Goal: Task Accomplishment & Management: Complete application form

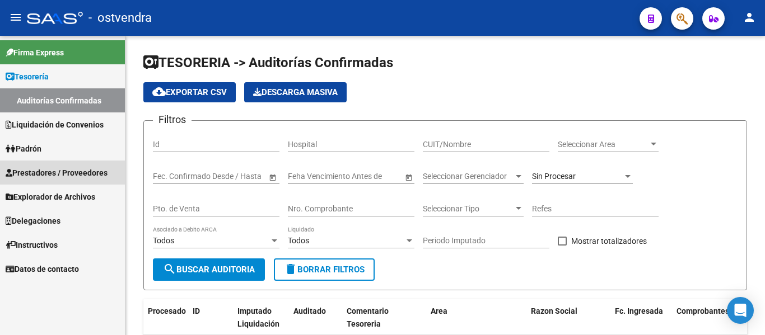
click at [51, 180] on link "Prestadores / Proveedores" at bounding box center [62, 173] width 125 height 24
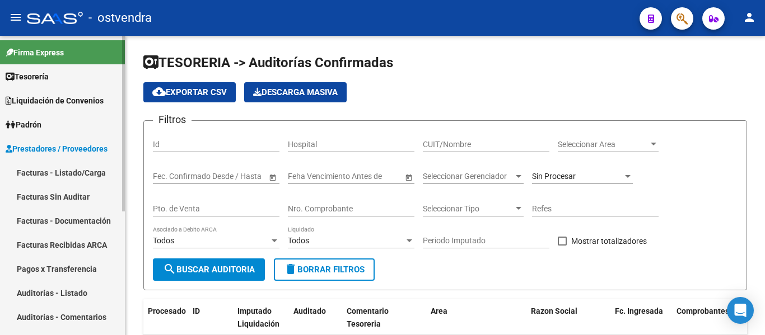
click at [56, 180] on link "Facturas - Listado/Carga" at bounding box center [62, 173] width 125 height 24
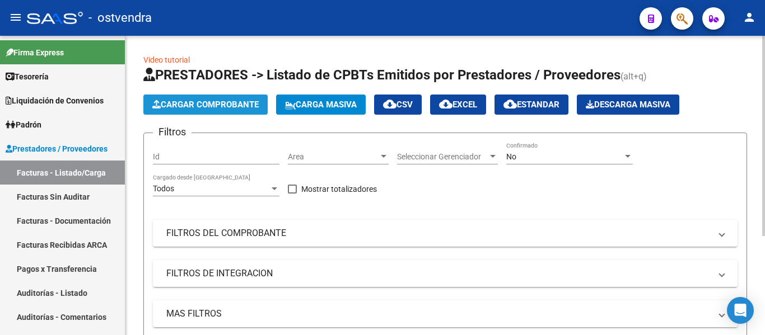
click at [180, 108] on span "Cargar Comprobante" at bounding box center [205, 105] width 106 height 10
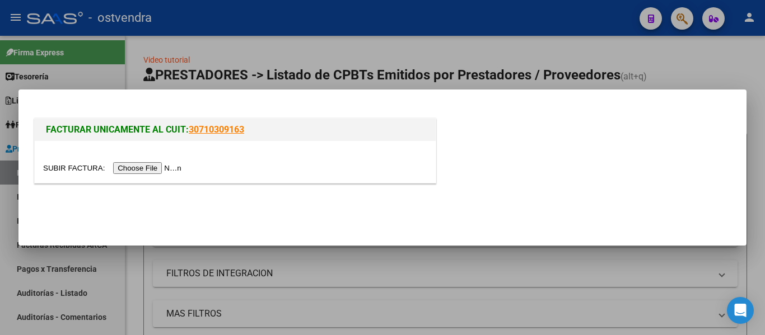
click at [141, 173] on input "file" at bounding box center [114, 168] width 142 height 12
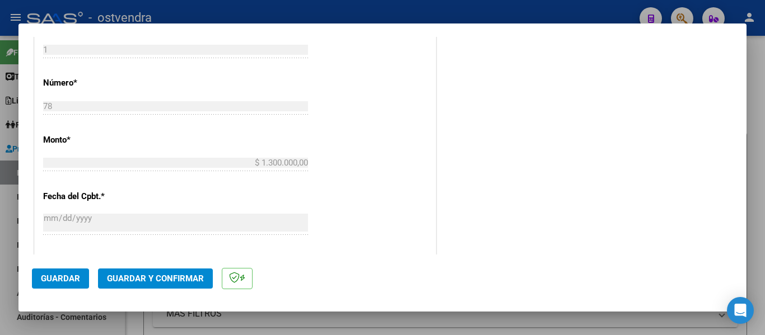
scroll to position [454, 0]
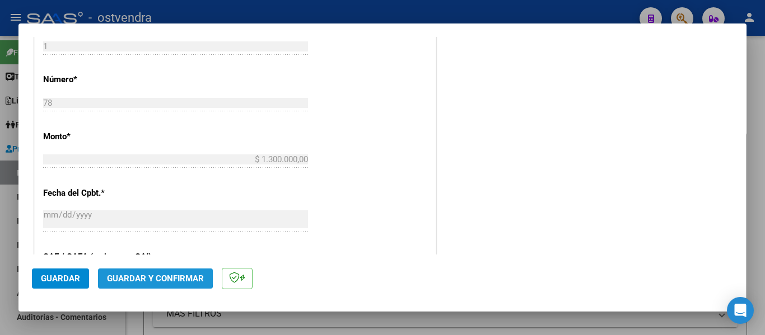
click at [149, 276] on span "Guardar y Confirmar" at bounding box center [155, 279] width 97 height 10
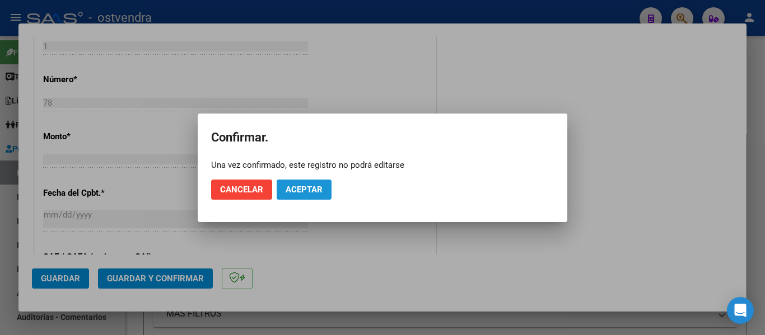
click at [305, 184] on button "Aceptar" at bounding box center [304, 190] width 55 height 20
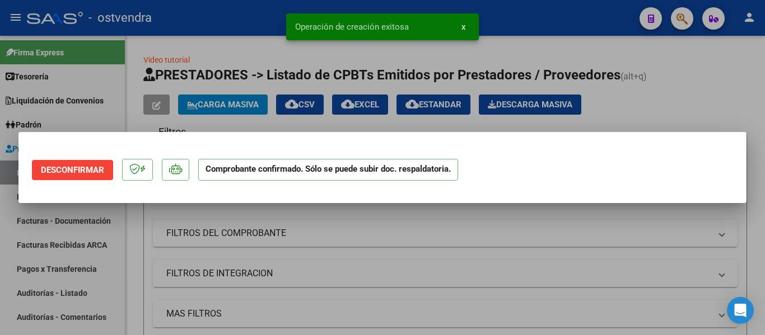
scroll to position [0, 0]
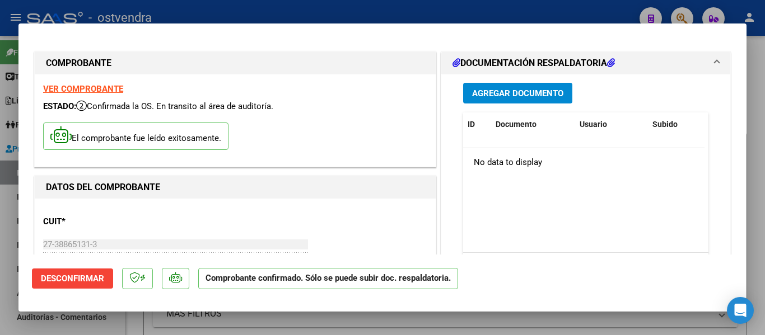
click at [174, 4] on div at bounding box center [382, 167] width 765 height 335
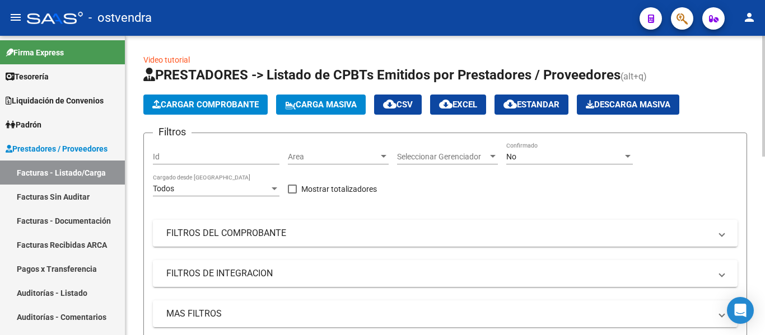
drag, startPoint x: 188, startPoint y: 103, endPoint x: 183, endPoint y: 156, distance: 52.8
click at [183, 172] on app-list-header "PRESTADORES -> Listado de CPBTs Emitidos por Prestadores / Proveedores (alt+q) …" at bounding box center [445, 219] width 604 height 306
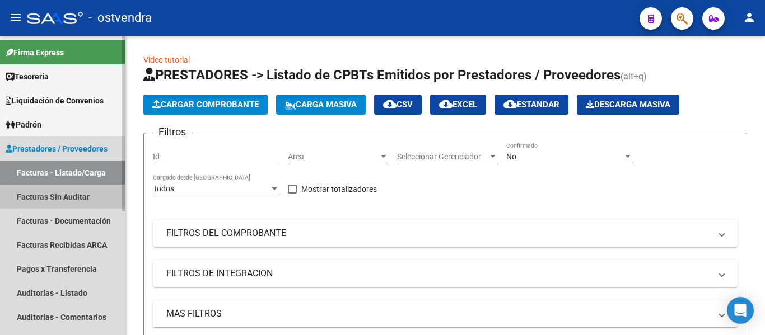
click at [66, 202] on link "Facturas Sin Auditar" at bounding box center [62, 197] width 125 height 24
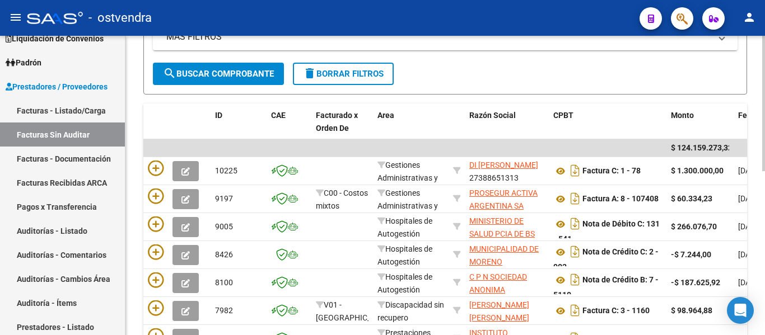
scroll to position [185, 0]
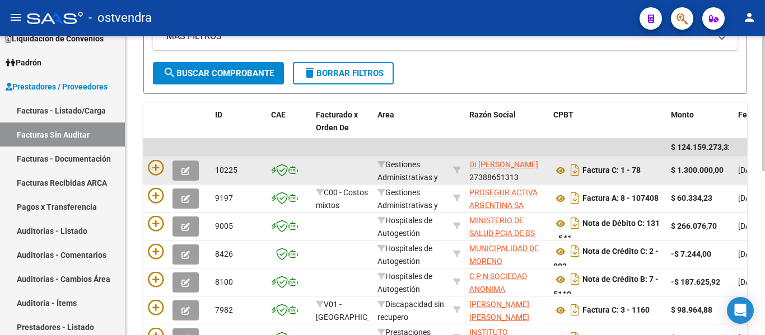
drag, startPoint x: 301, startPoint y: 155, endPoint x: 157, endPoint y: 184, distance: 146.7
click at [157, 184] on datatable-scroller "$ 124.159.273,32 10225 Gestiones Administrativas y Otros DI [PERSON_NAME] 27388…" at bounding box center [445, 288] width 604 height 298
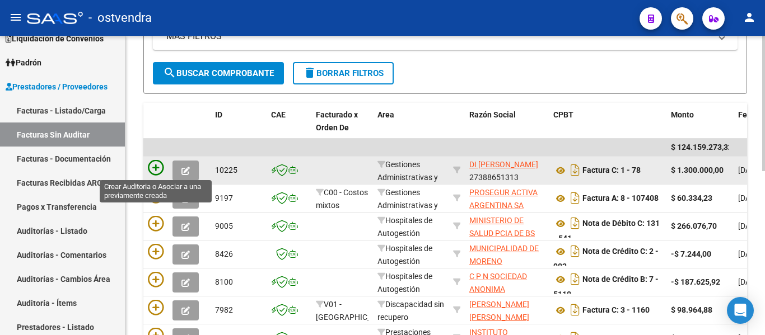
click at [151, 169] on icon at bounding box center [156, 168] width 16 height 16
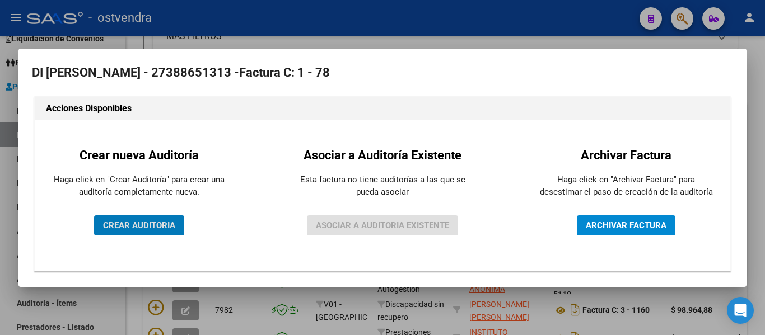
click at [157, 225] on span "CREAR AUDITORIA" at bounding box center [139, 226] width 72 height 10
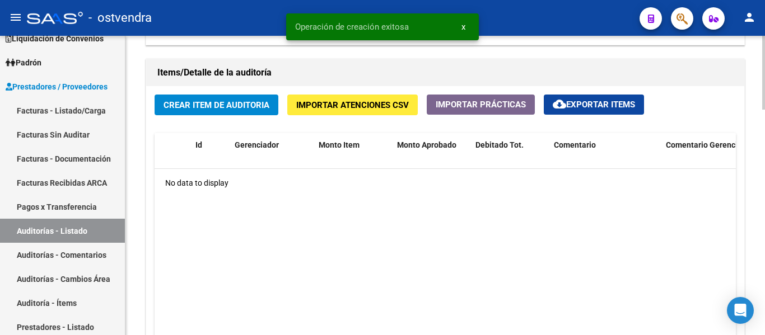
scroll to position [789, 0]
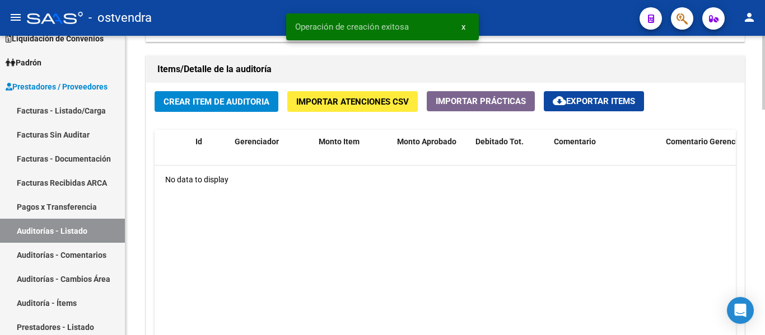
click at [168, 113] on div "Crear Item de Auditoria Importar Atenciones CSV Importar Prácticas cloud_downlo…" at bounding box center [445, 232] width 598 height 299
click at [167, 104] on span "Crear Item de Auditoria" at bounding box center [216, 102] width 106 height 10
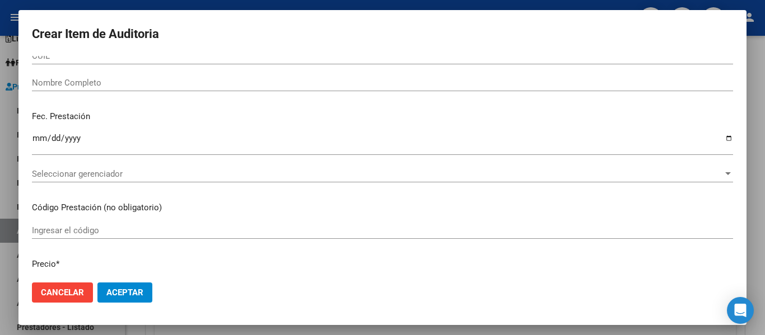
scroll to position [36, 0]
click at [167, 165] on div "Seleccionar gerenciador Seleccionar gerenciador" at bounding box center [382, 173] width 701 height 17
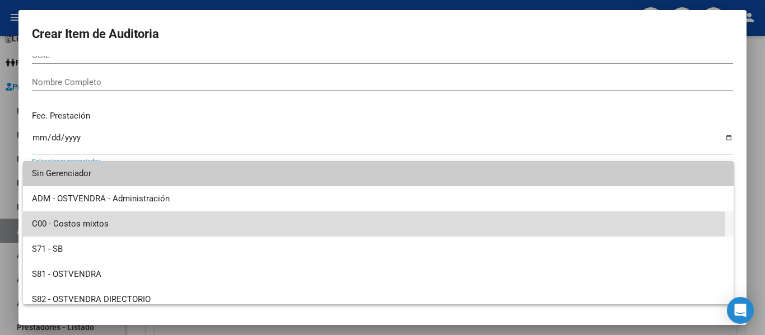
click at [104, 230] on span "C00 - Costos mixtos" at bounding box center [378, 224] width 693 height 25
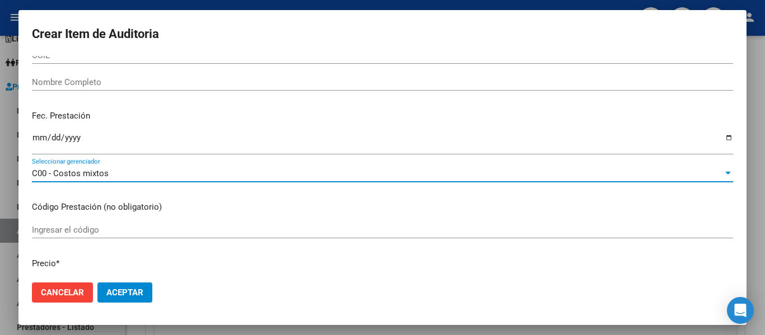
click at [133, 301] on button "Aceptar" at bounding box center [124, 293] width 55 height 20
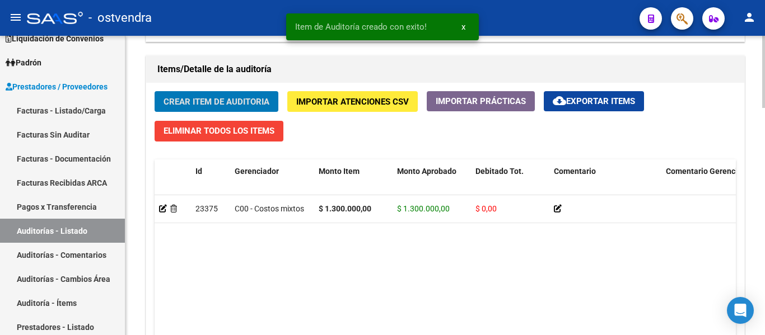
scroll to position [946, 0]
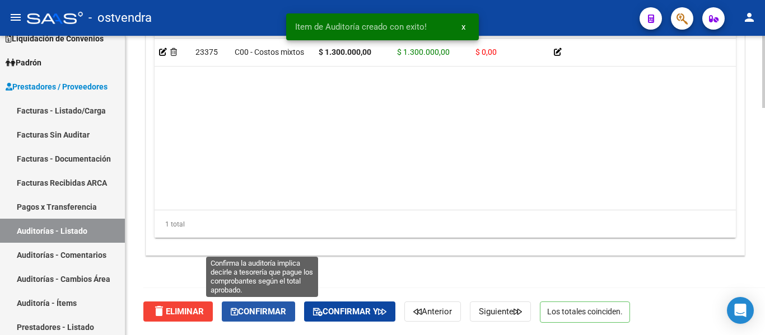
click at [251, 313] on span "Confirmar" at bounding box center [258, 312] width 55 height 10
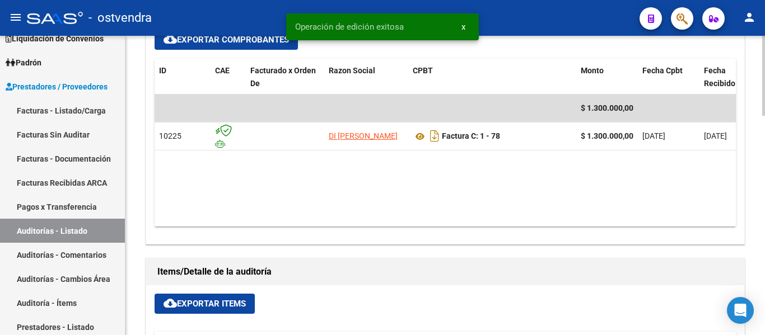
scroll to position [490, 0]
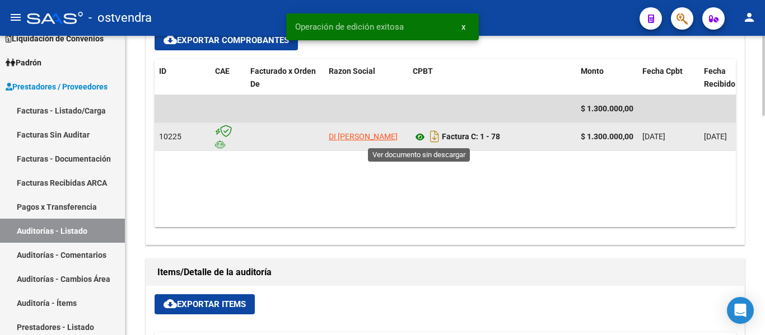
click at [424, 138] on icon at bounding box center [420, 136] width 15 height 13
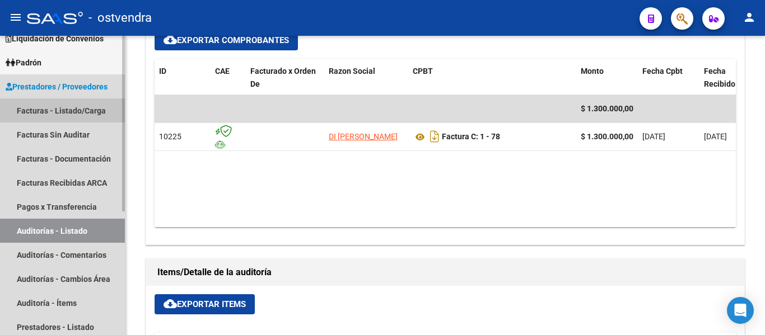
click at [81, 105] on link "Facturas - Listado/Carga" at bounding box center [62, 111] width 125 height 24
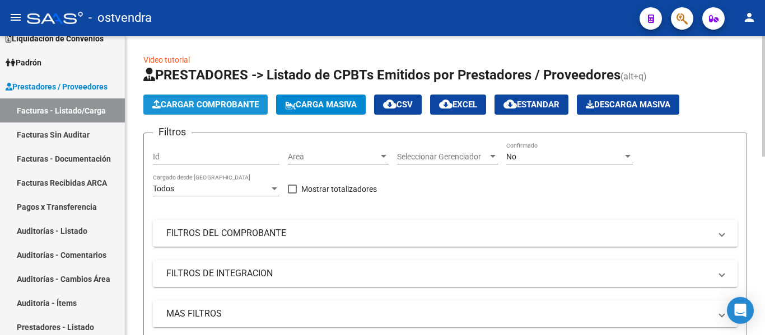
click at [215, 111] on button "Cargar Comprobante" at bounding box center [205, 105] width 124 height 20
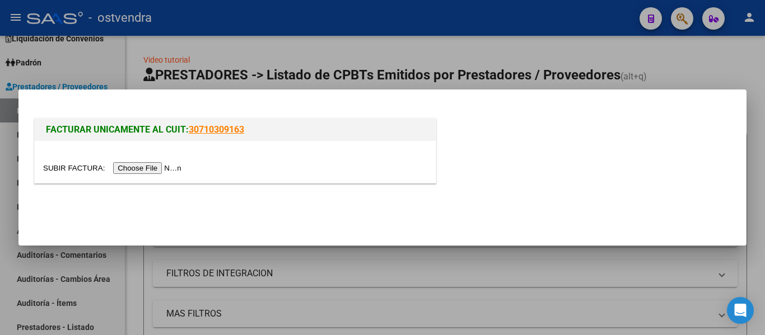
click at [157, 163] on input "file" at bounding box center [114, 168] width 142 height 12
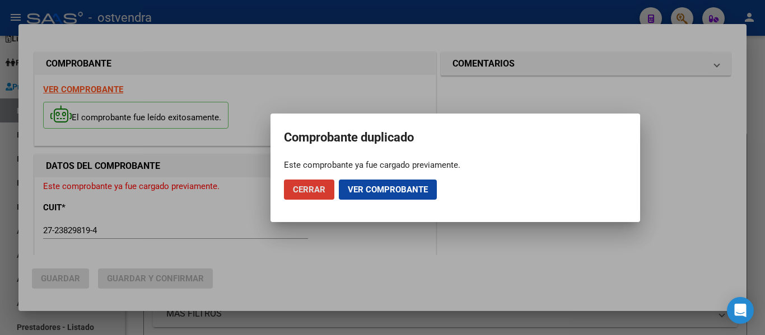
click at [310, 197] on button "Cerrar" at bounding box center [309, 190] width 50 height 20
